Goal: Obtain resource: Obtain resource

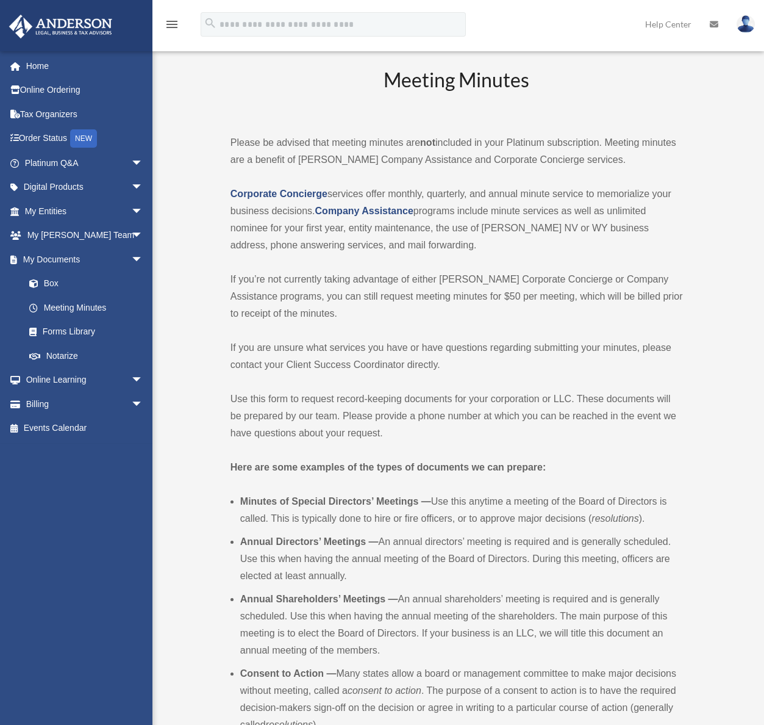
scroll to position [398, 0]
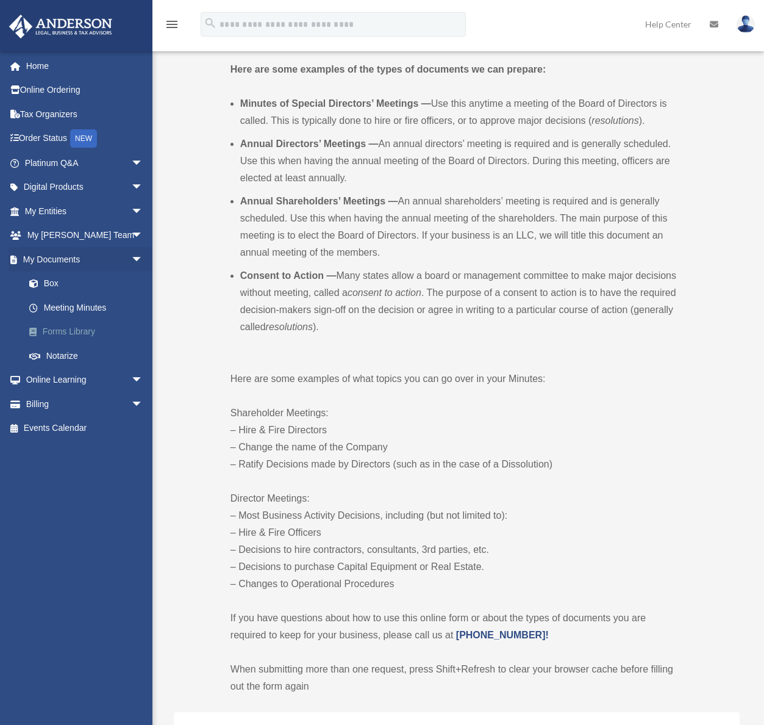
click at [78, 336] on link "Forms Library" at bounding box center [89, 332] width 145 height 24
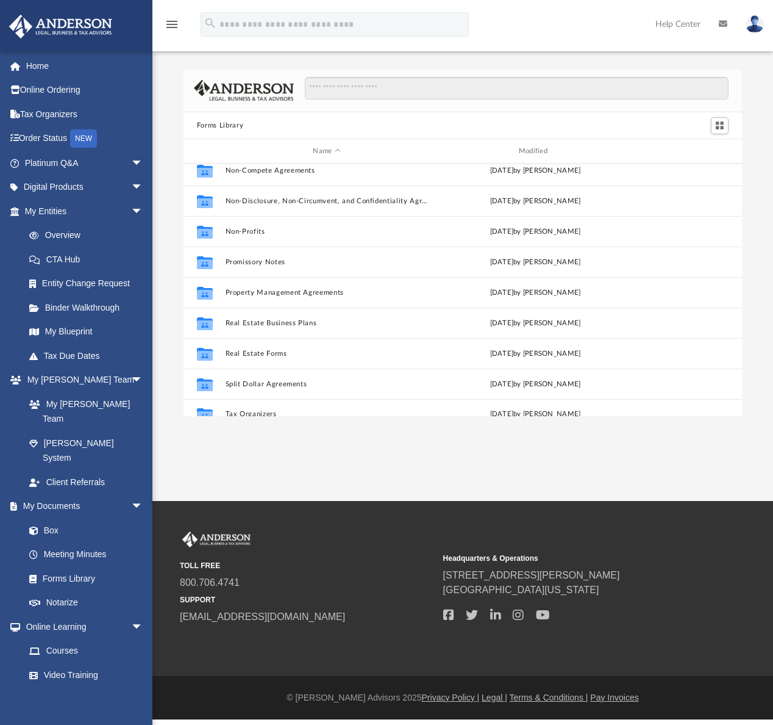
scroll to position [662, 0]
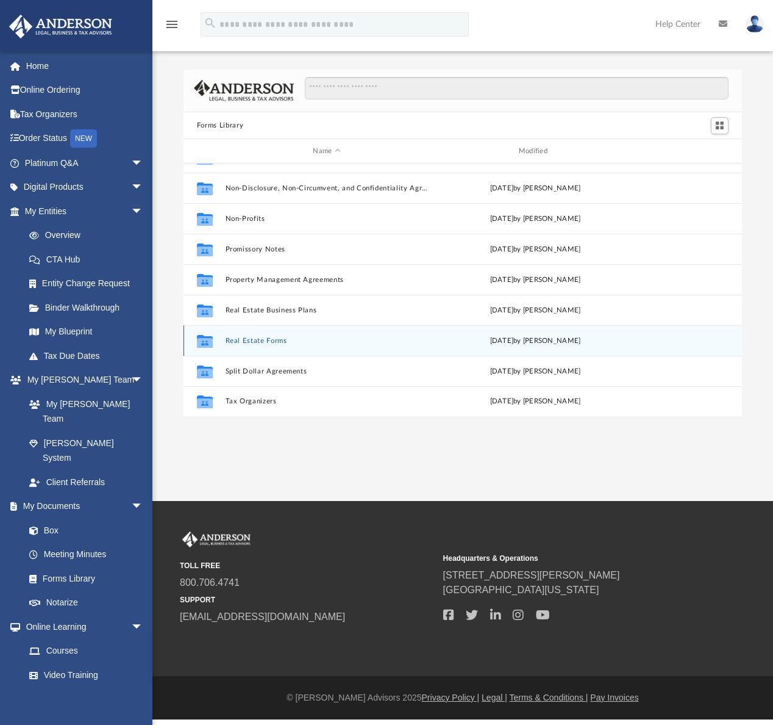
click at [255, 340] on button "Real Estate Forms" at bounding box center [326, 341] width 203 height 8
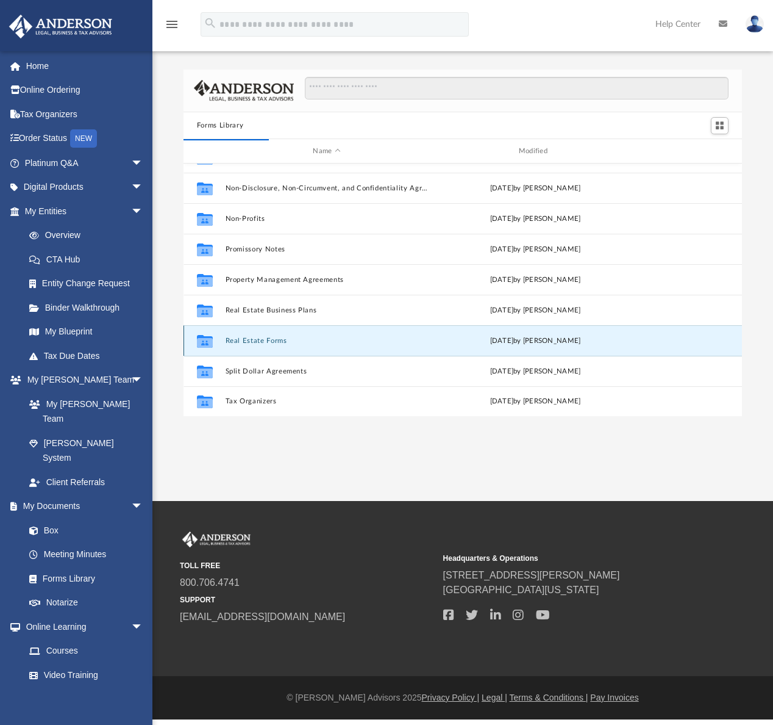
click at [257, 342] on button "Real Estate Forms" at bounding box center [326, 341] width 203 height 8
click at [263, 338] on button "Real Estate Forms" at bounding box center [326, 341] width 203 height 8
click at [212, 343] on icon "grid" at bounding box center [205, 343] width 16 height 10
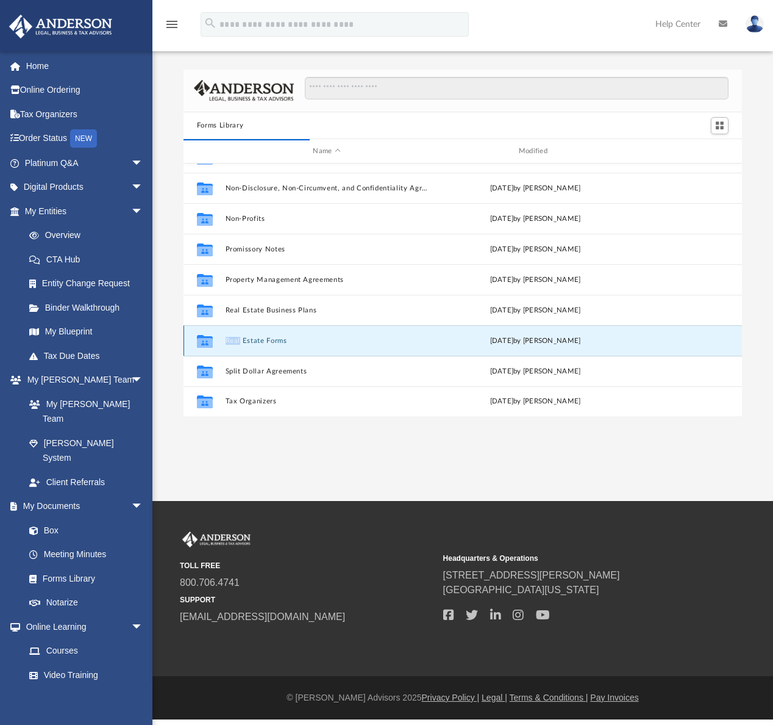
click at [244, 341] on button "Real Estate Forms" at bounding box center [326, 341] width 203 height 8
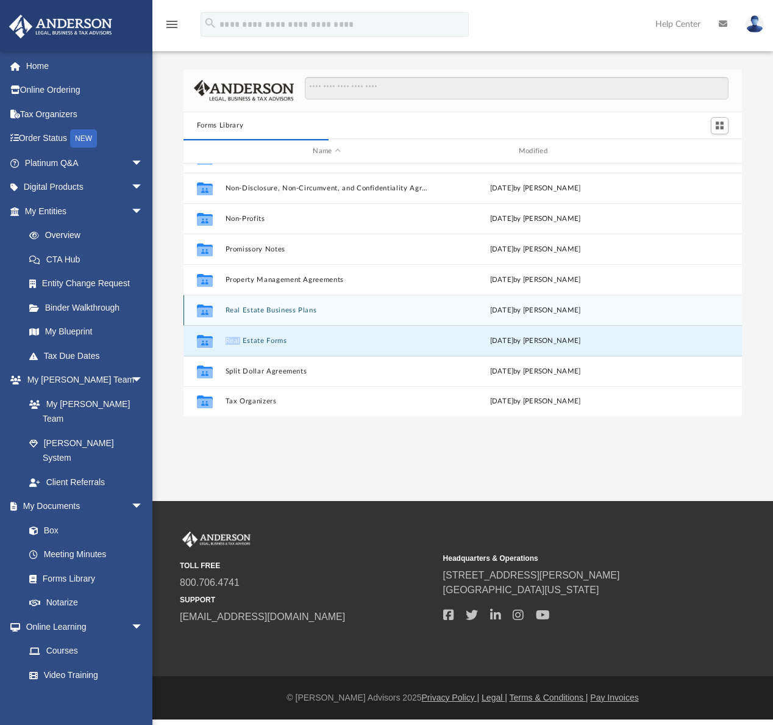
click at [260, 307] on button "Real Estate Business Plans" at bounding box center [326, 310] width 203 height 8
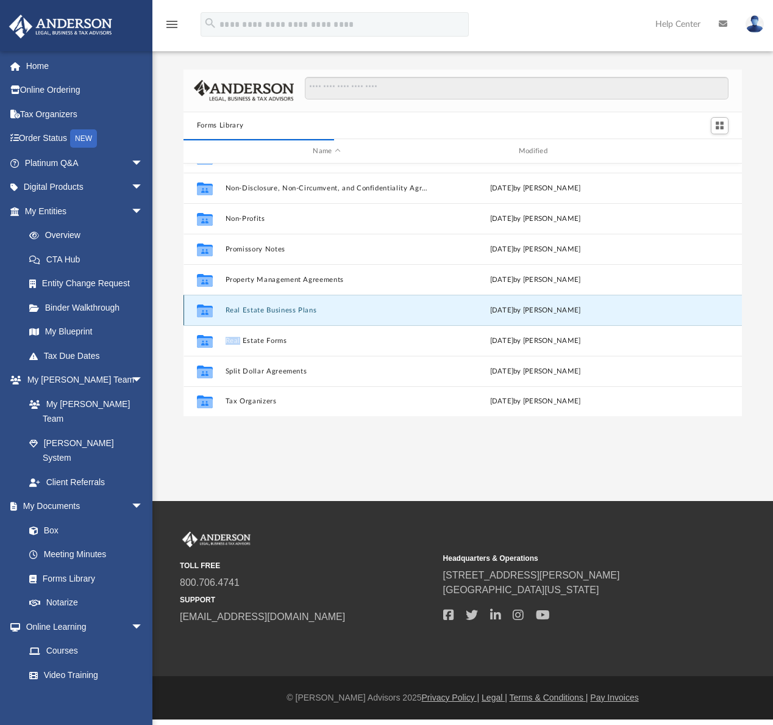
click at [260, 307] on button "Real Estate Business Plans" at bounding box center [326, 310] width 203 height 8
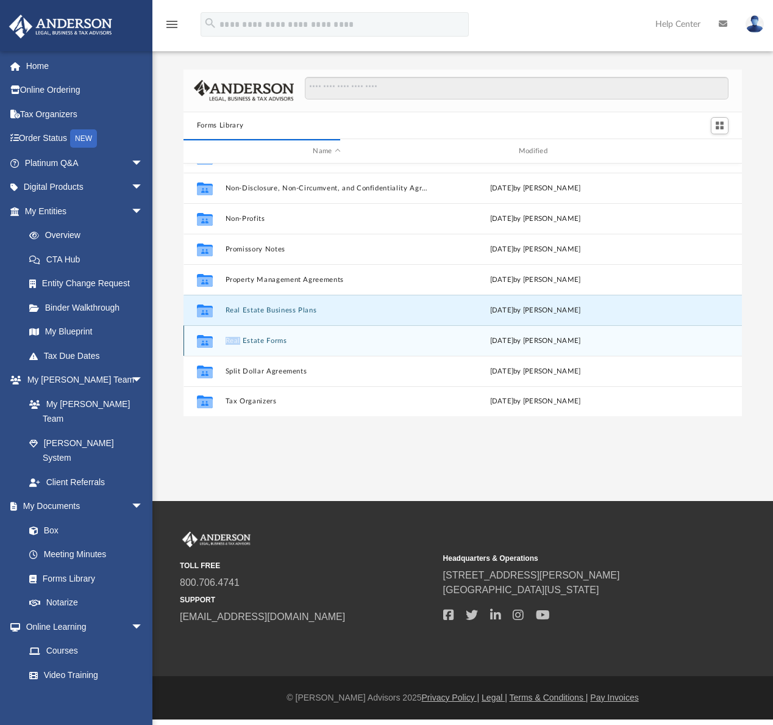
click at [264, 339] on button "Real Estate Forms" at bounding box center [326, 341] width 203 height 8
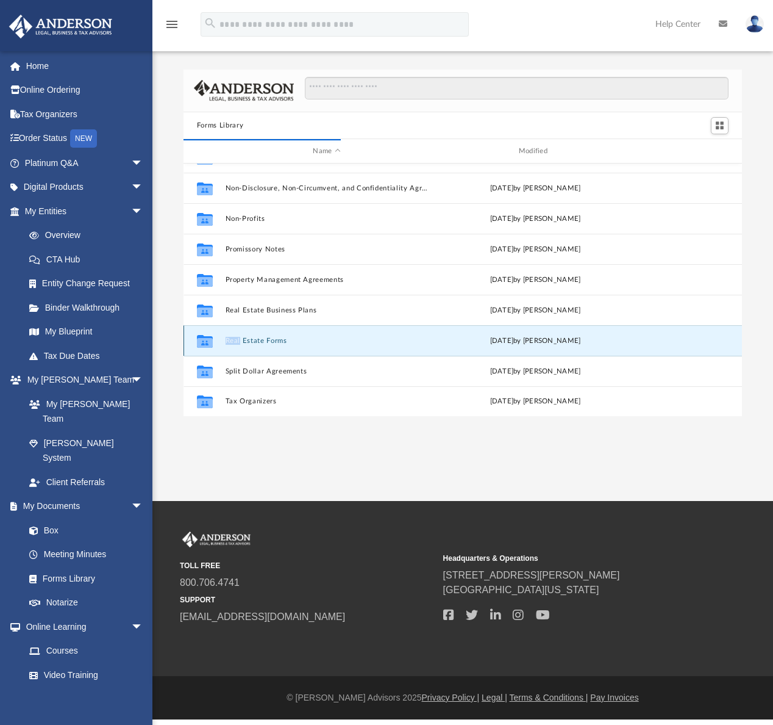
click at [264, 339] on button "Real Estate Forms" at bounding box center [326, 341] width 203 height 8
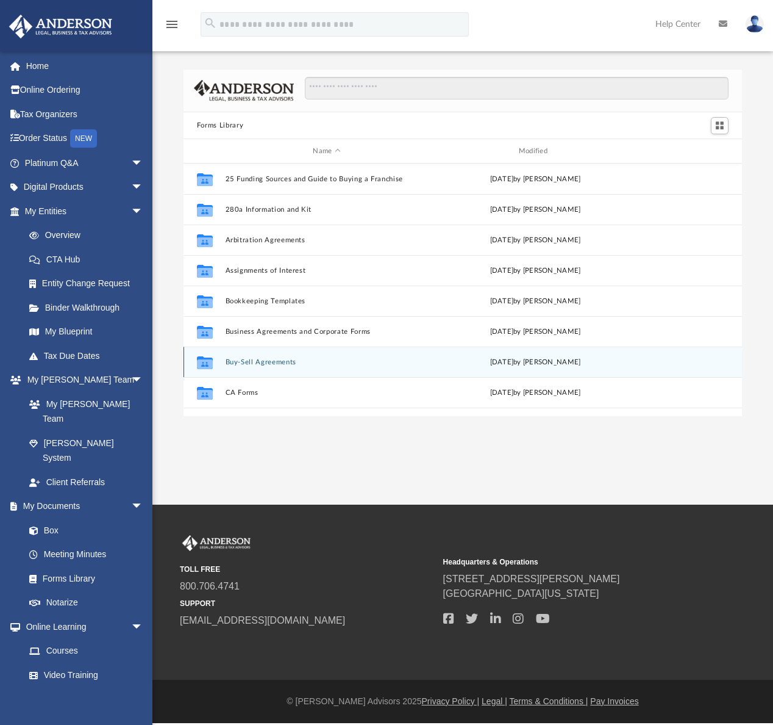
scroll to position [662, 0]
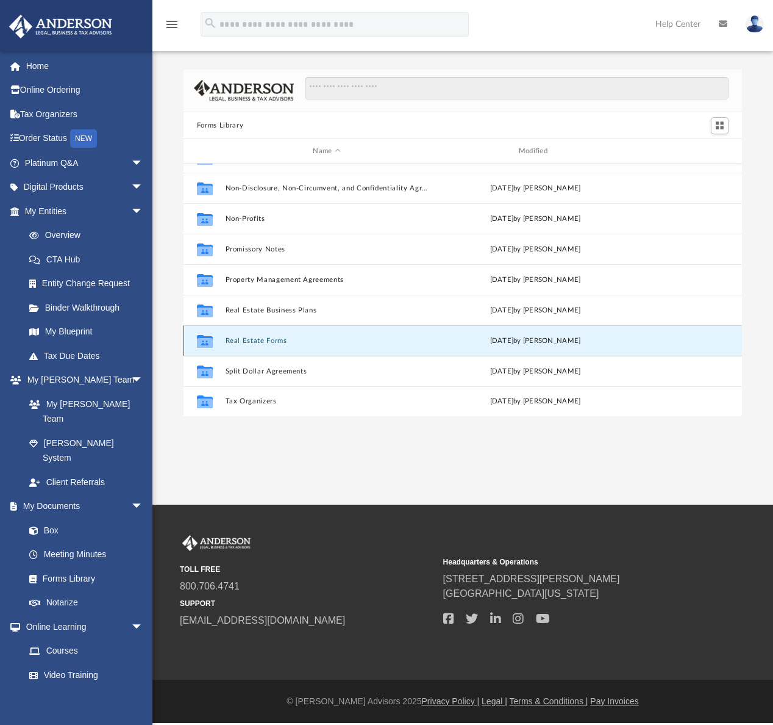
click at [271, 342] on button "Real Estate Forms" at bounding box center [326, 341] width 203 height 8
click at [246, 338] on button "Real Estate Forms" at bounding box center [326, 341] width 203 height 8
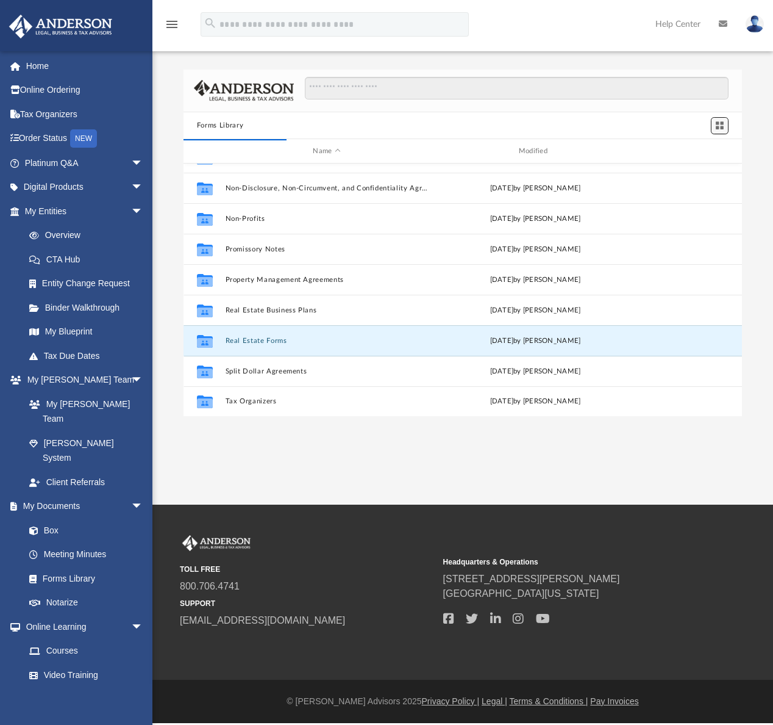
click at [722, 126] on span "Switch to Grid View" at bounding box center [720, 125] width 10 height 10
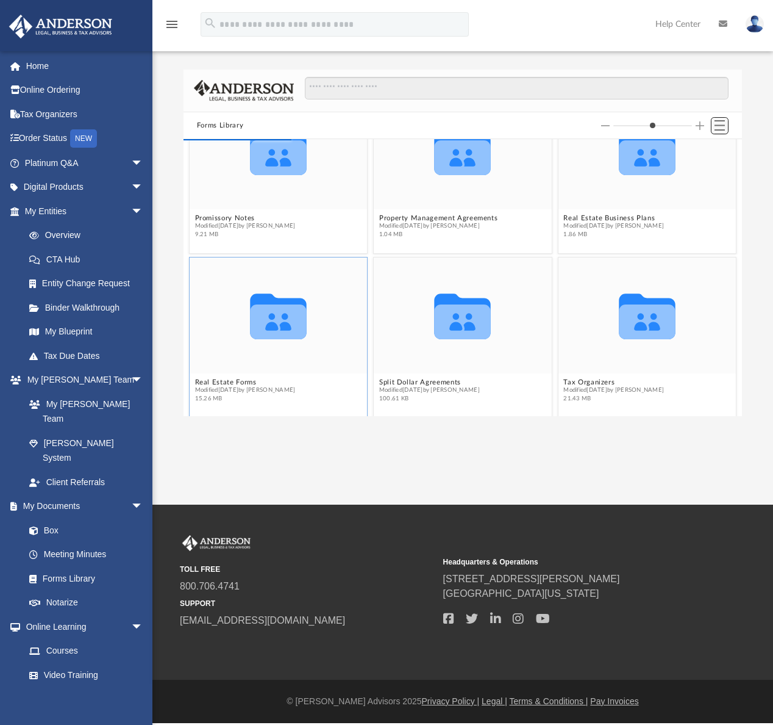
click at [722, 126] on span "Switch to List View" at bounding box center [720, 125] width 10 height 10
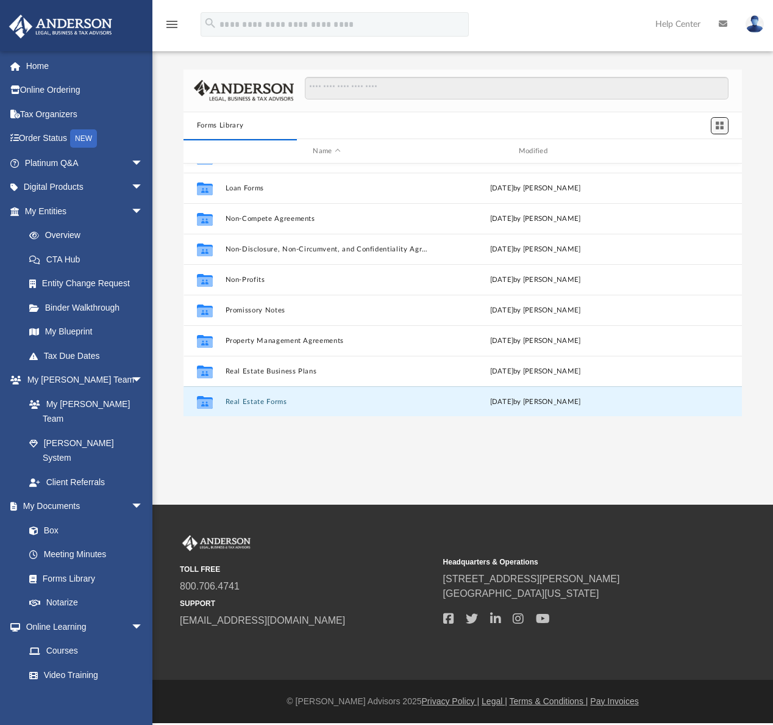
click at [722, 126] on span "Switch to Grid View" at bounding box center [720, 125] width 10 height 10
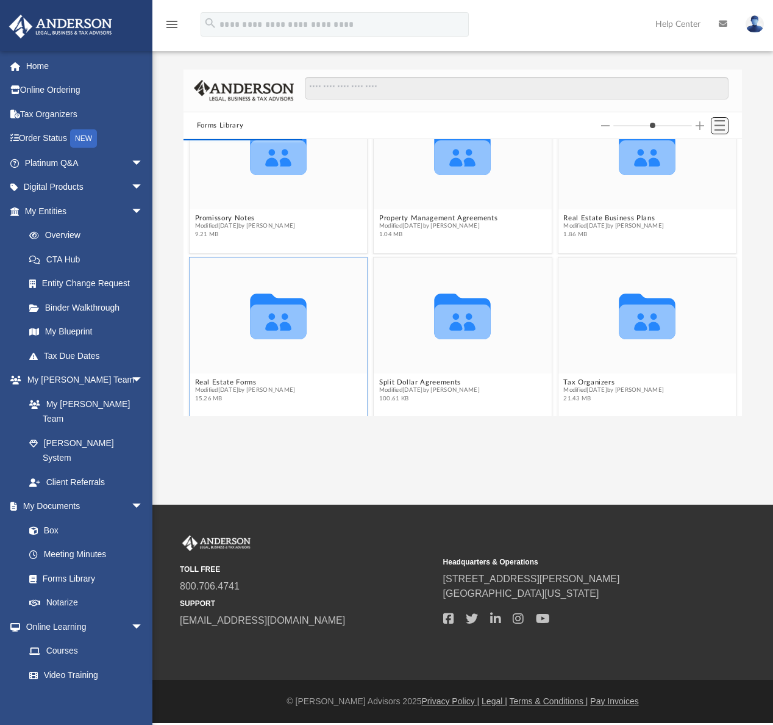
click at [722, 126] on span "Switch to List View" at bounding box center [720, 125] width 10 height 10
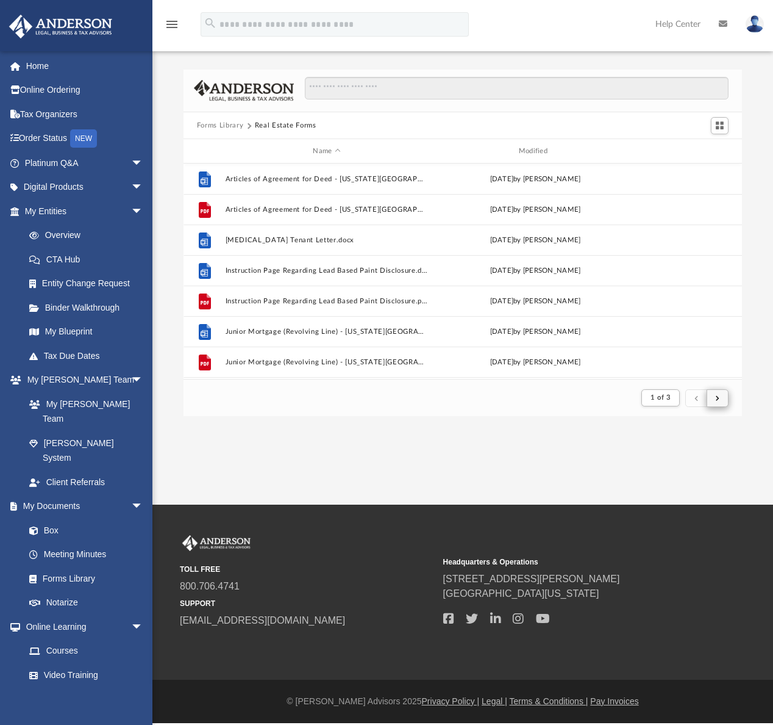
scroll to position [231, 550]
click at [725, 393] on button "submit" at bounding box center [718, 398] width 22 height 18
click at [714, 397] on button "submit" at bounding box center [718, 398] width 22 height 18
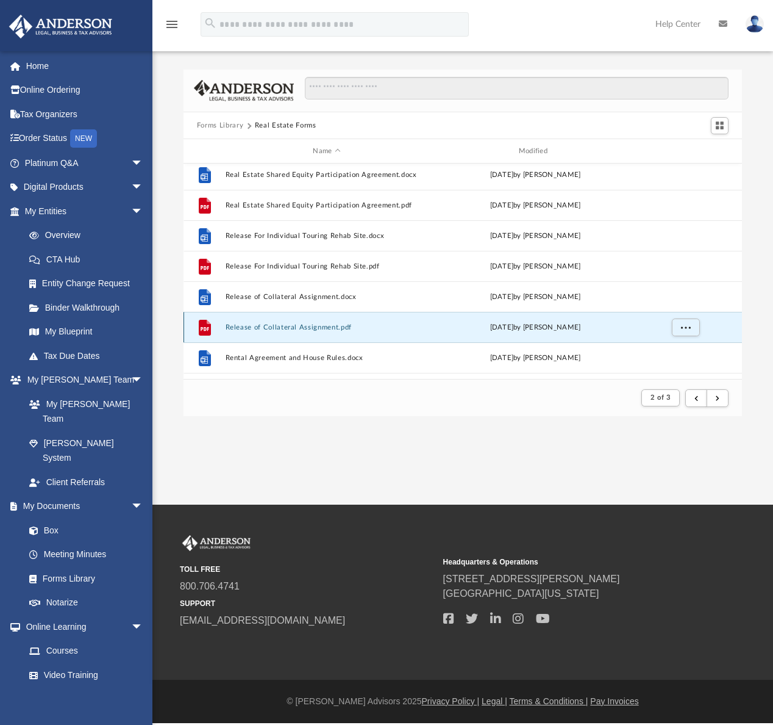
click at [284, 326] on button "Release of Collateral Assignment.pdf" at bounding box center [326, 327] width 203 height 8
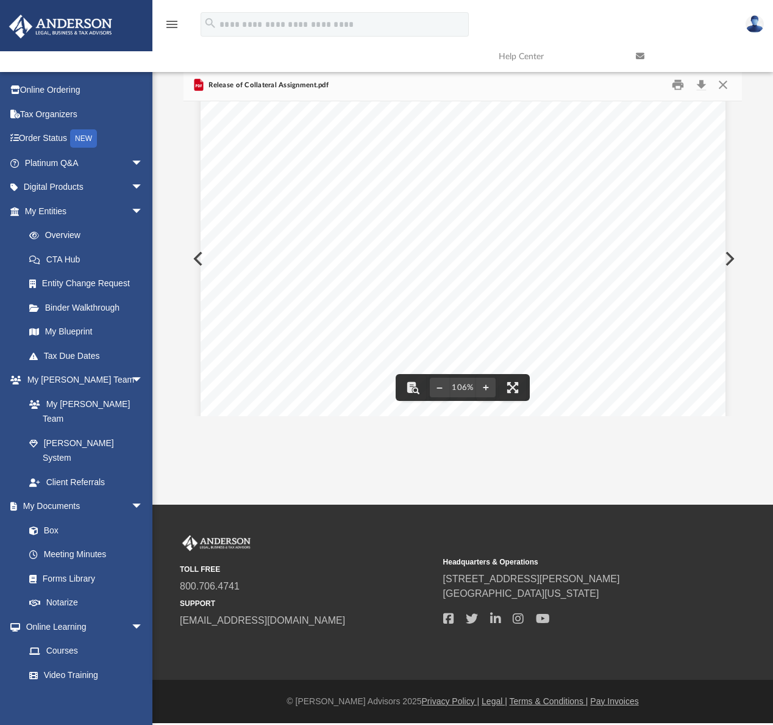
scroll to position [32, 0]
click at [730, 262] on button "Preview" at bounding box center [728, 259] width 27 height 34
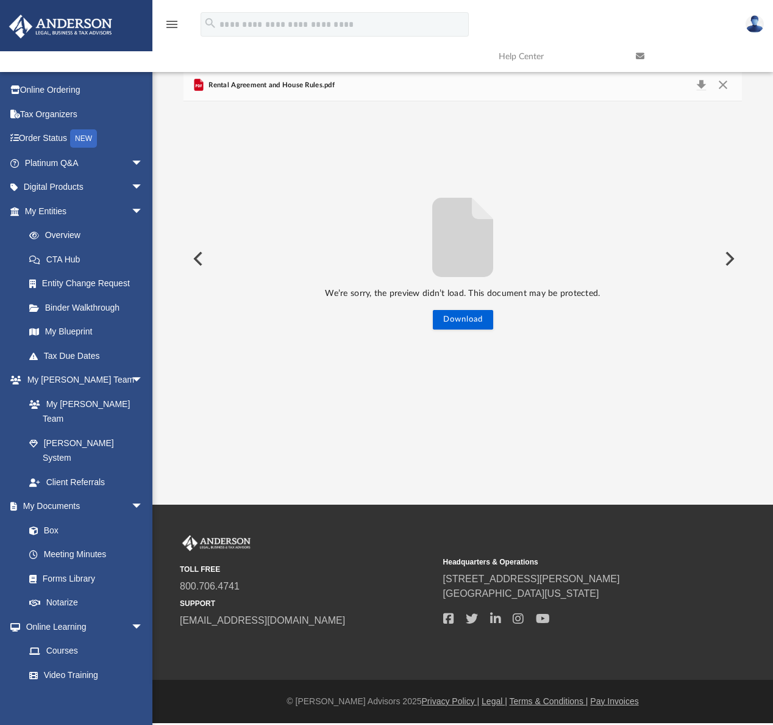
click at [731, 258] on button "Preview" at bounding box center [728, 259] width 27 height 34
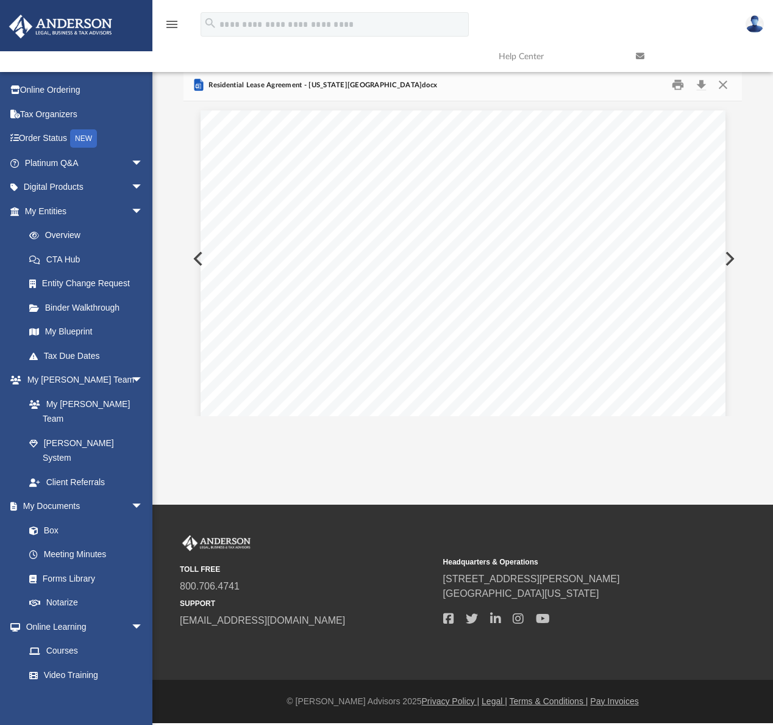
scroll to position [2094, 0]
click at [731, 258] on button "Preview" at bounding box center [728, 259] width 27 height 34
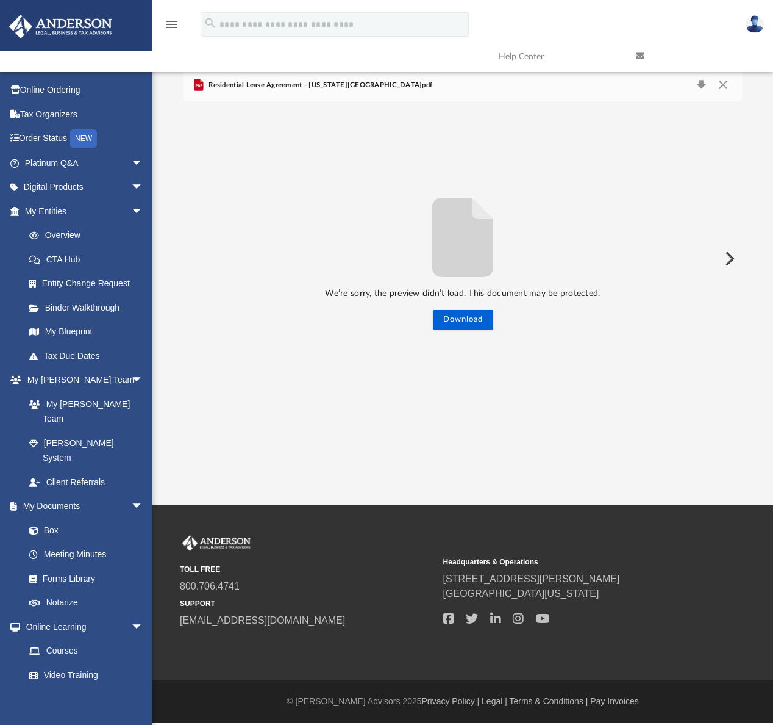
click at [731, 258] on button "Preview" at bounding box center [728, 259] width 27 height 34
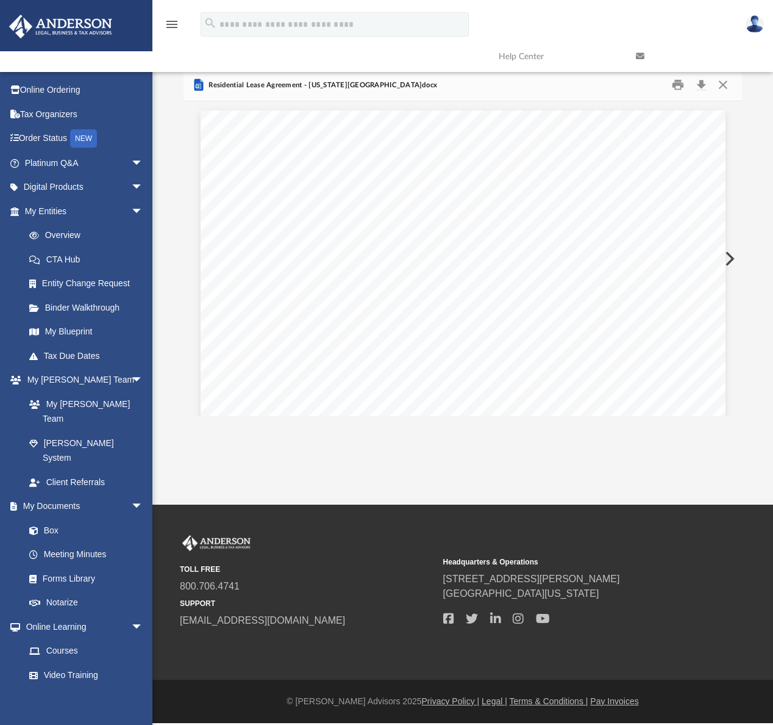
click at [731, 258] on button "Preview" at bounding box center [728, 259] width 27 height 34
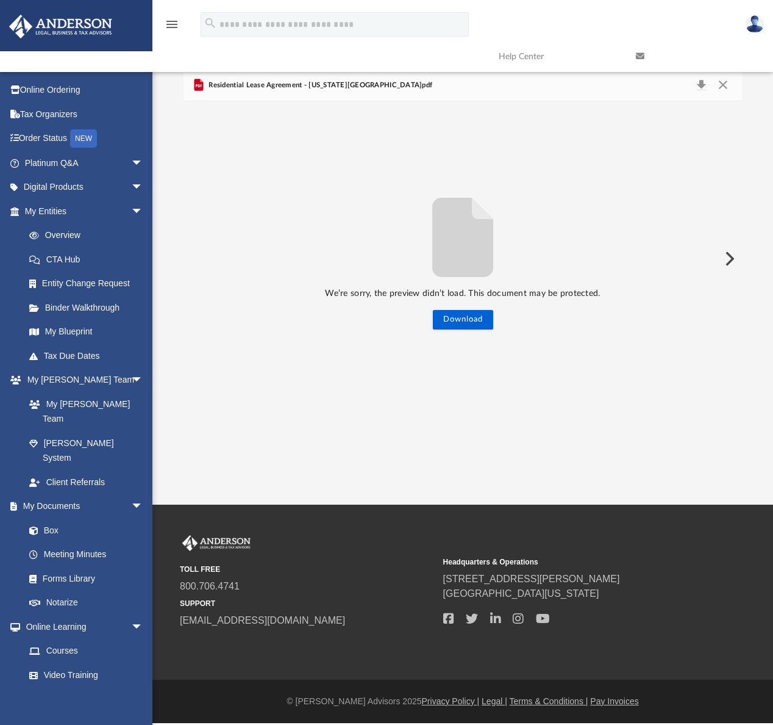
click at [731, 258] on button "Preview" at bounding box center [728, 259] width 27 height 34
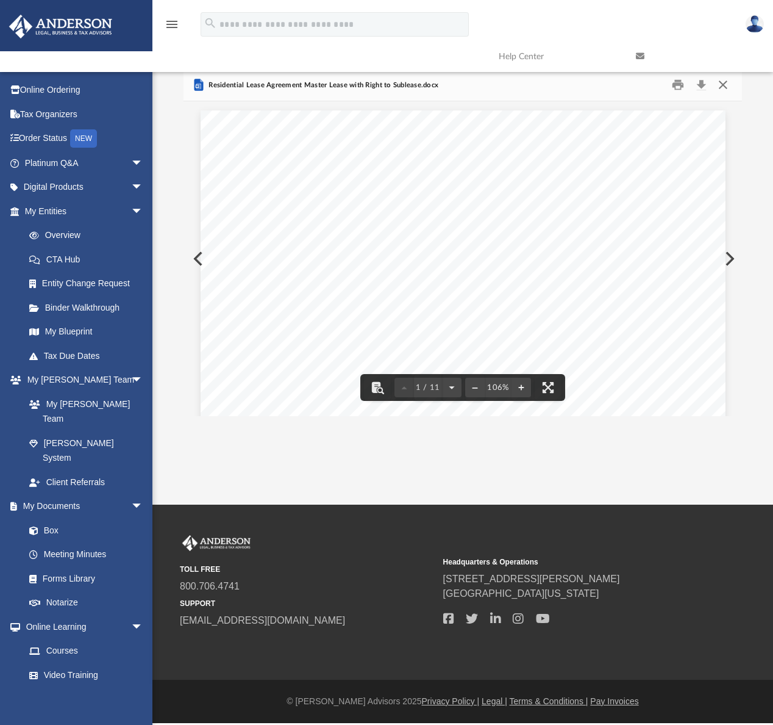
click at [725, 80] on div "menu search Site Menu add [PERSON_NAME][EMAIL_ADDRESS][DOMAIN_NAME] My Profile …" at bounding box center [386, 252] width 773 height 504
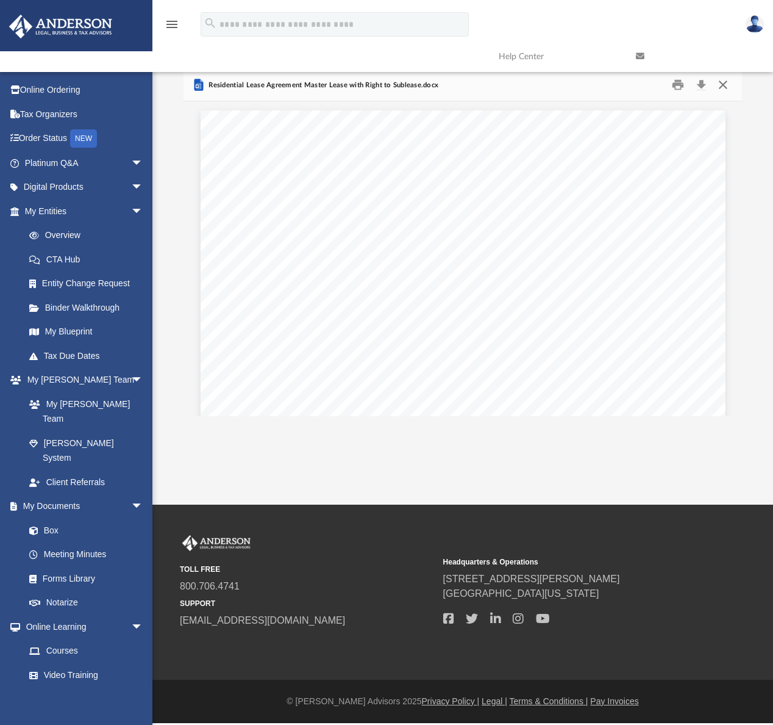
click at [725, 81] on button "Close" at bounding box center [723, 85] width 22 height 19
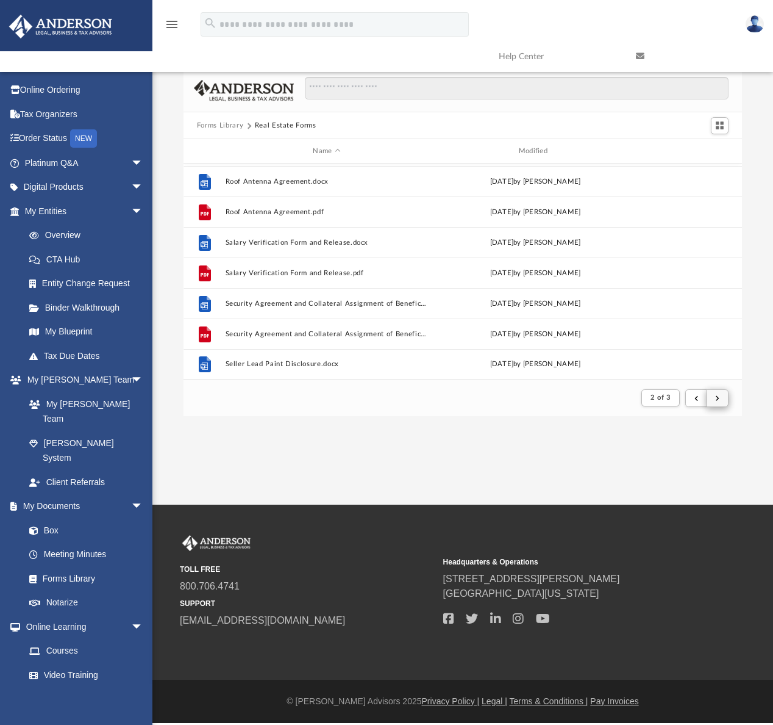
scroll to position [231, 550]
click at [720, 398] on span "submit" at bounding box center [718, 397] width 4 height 7
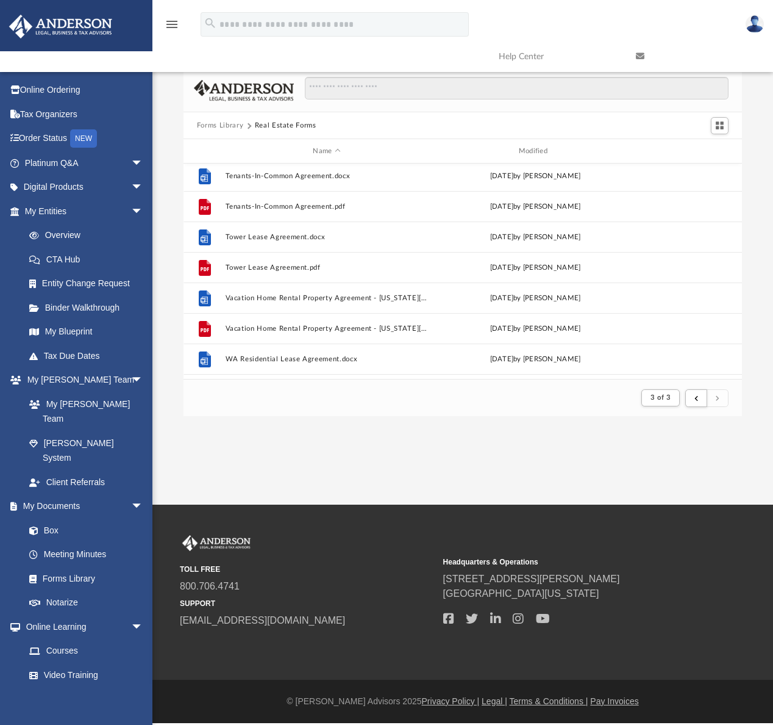
scroll to position [424, 0]
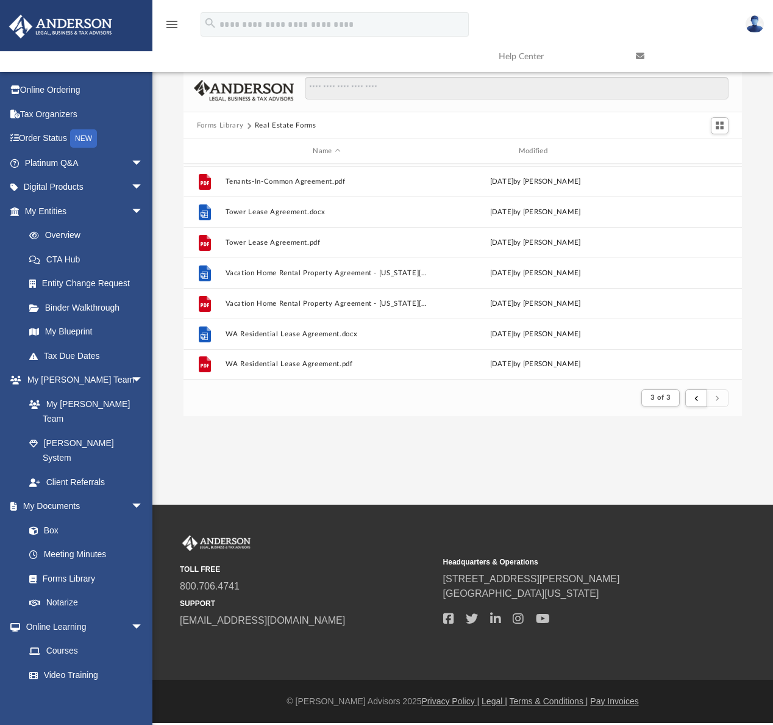
click at [232, 126] on button "Forms Library" at bounding box center [220, 125] width 46 height 11
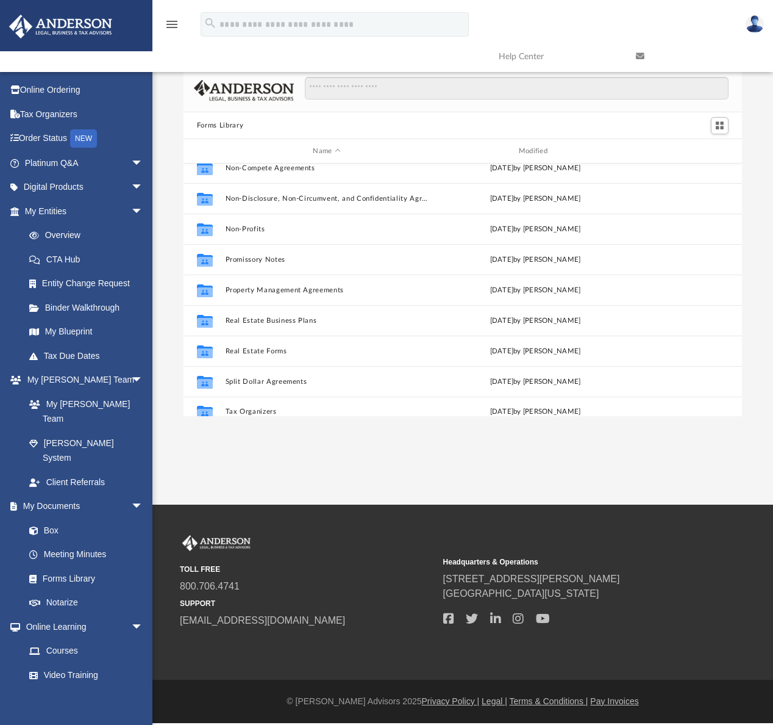
scroll to position [662, 0]
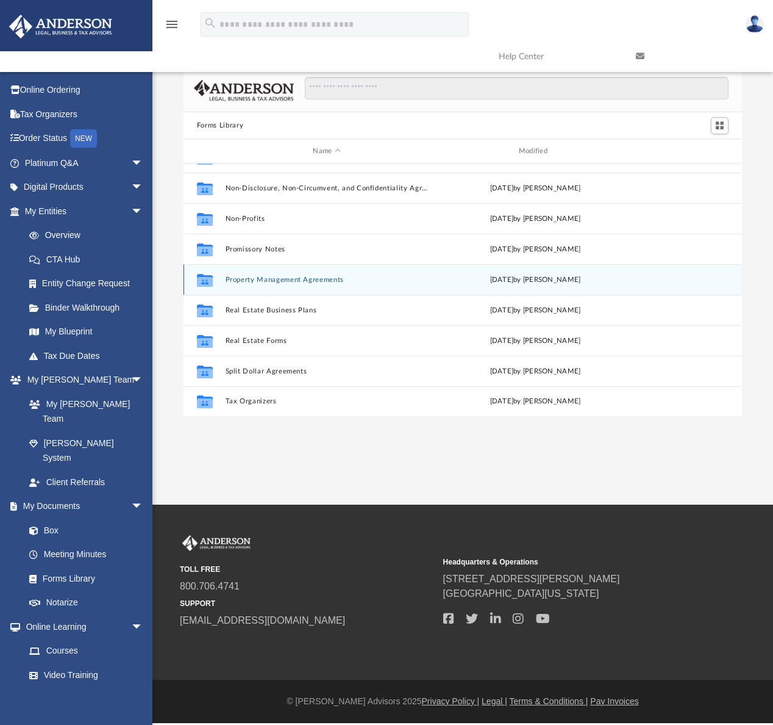
click at [279, 282] on button "Property Management Agreements" at bounding box center [326, 280] width 203 height 8
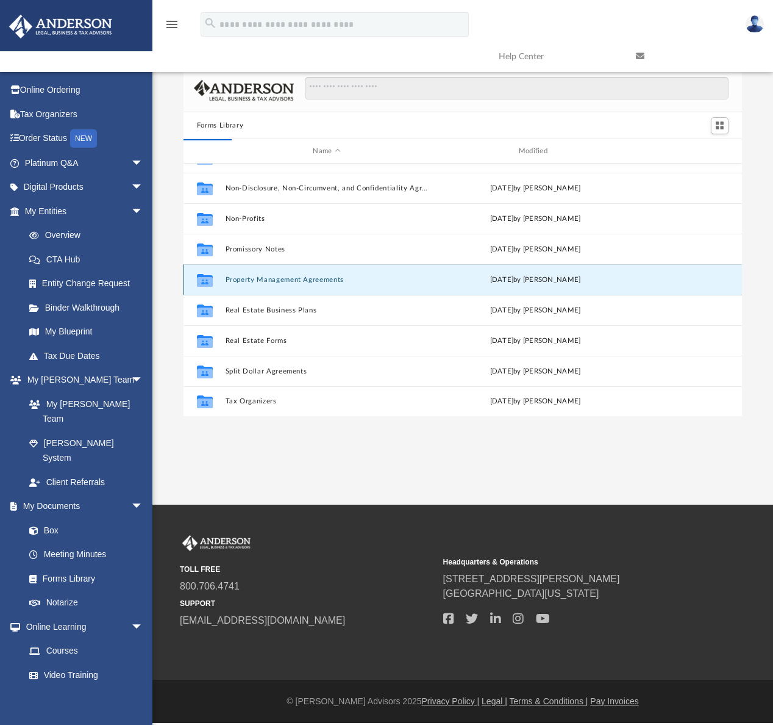
scroll to position [0, 0]
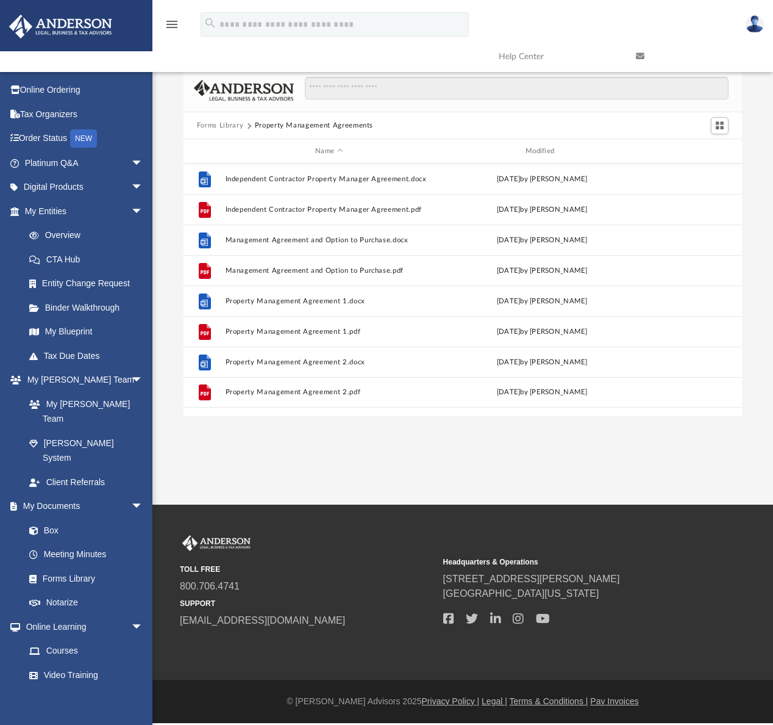
click at [228, 126] on button "Forms Library" at bounding box center [220, 125] width 46 height 11
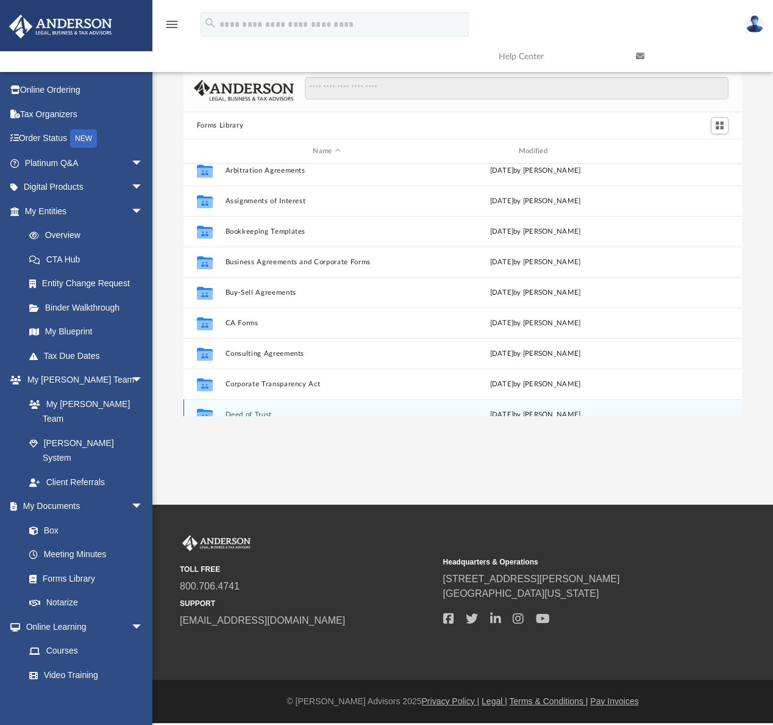
scroll to position [70, 0]
